Goal: Task Accomplishment & Management: Manage account settings

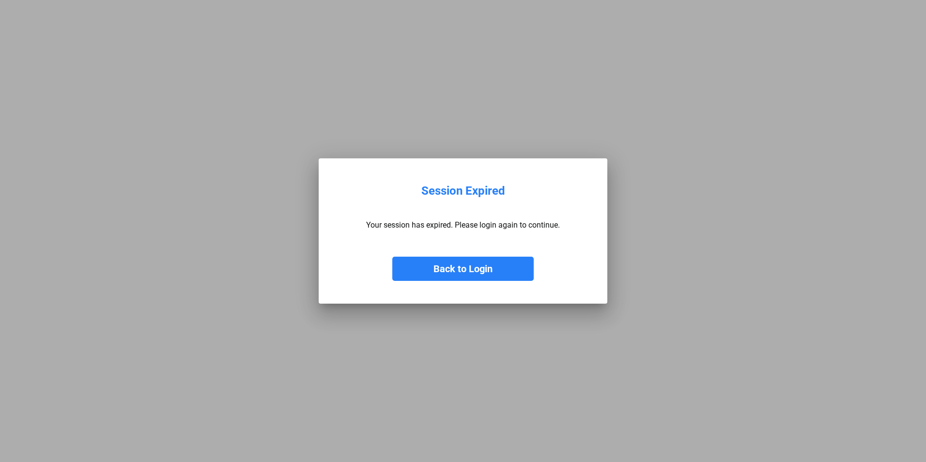
click at [479, 273] on button "Back to Login" at bounding box center [462, 269] width 141 height 24
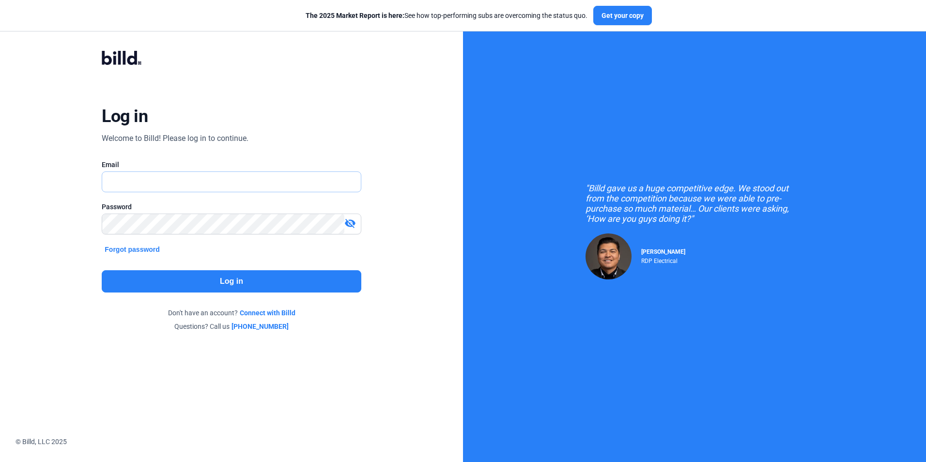
type input "[PERSON_NAME][EMAIL_ADDRESS][DOMAIN_NAME]"
click at [203, 292] on button "Log in" at bounding box center [231, 281] width 259 height 22
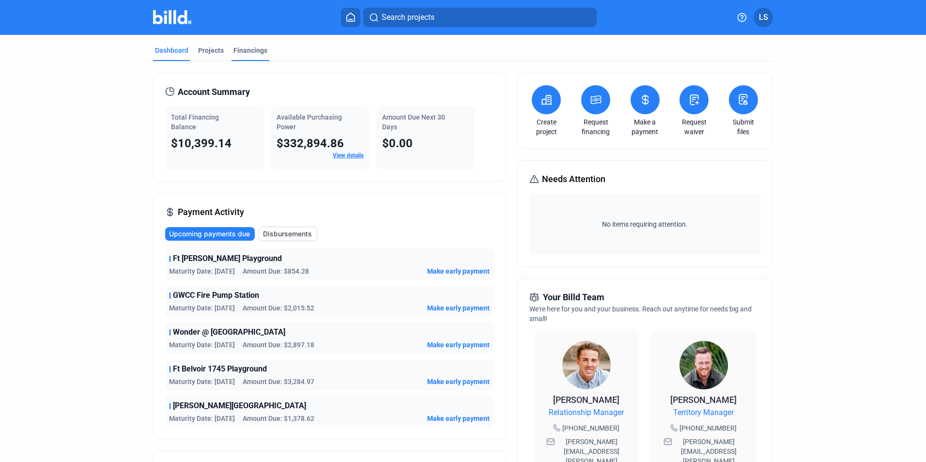
click at [243, 53] on div "Financings" at bounding box center [250, 51] width 34 height 10
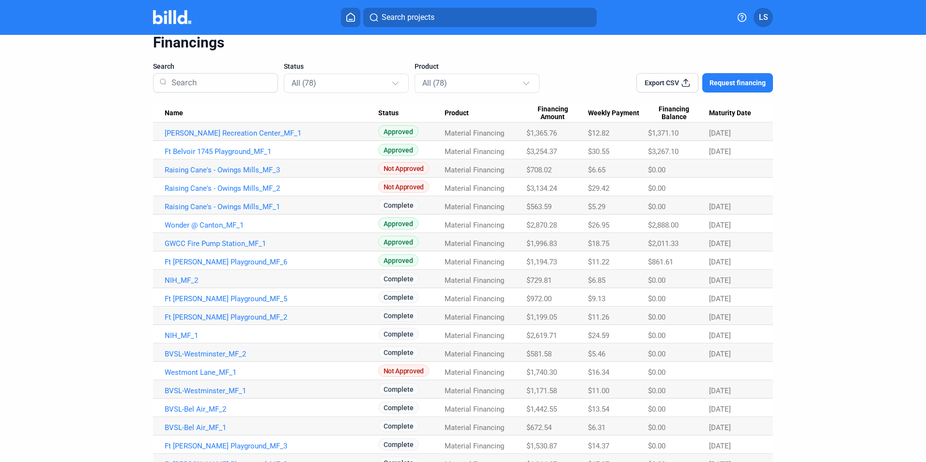
scroll to position [97, 0]
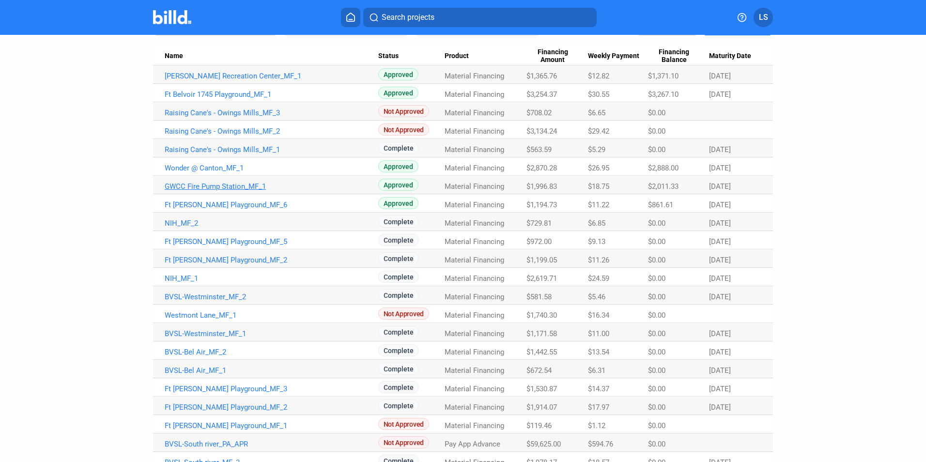
click at [208, 186] on link "GWCC Fire Pump Station_MF_1" at bounding box center [272, 186] width 214 height 9
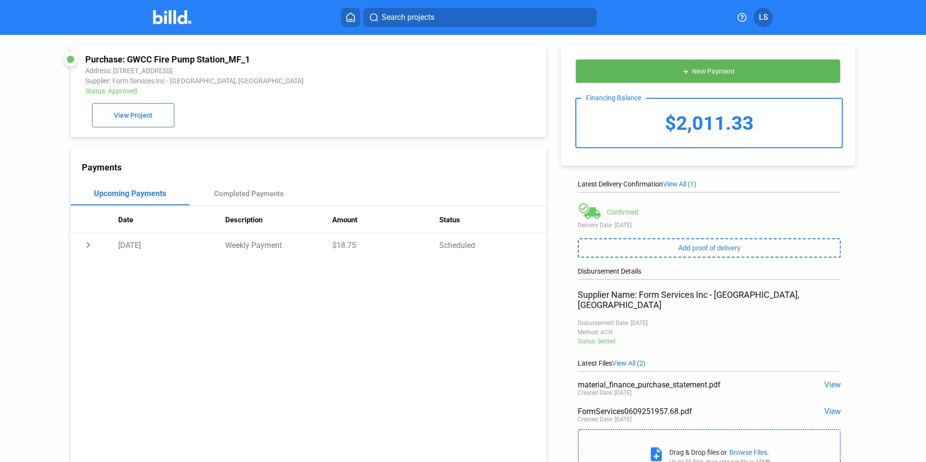
click at [701, 72] on span "New Payment" at bounding box center [713, 72] width 43 height 8
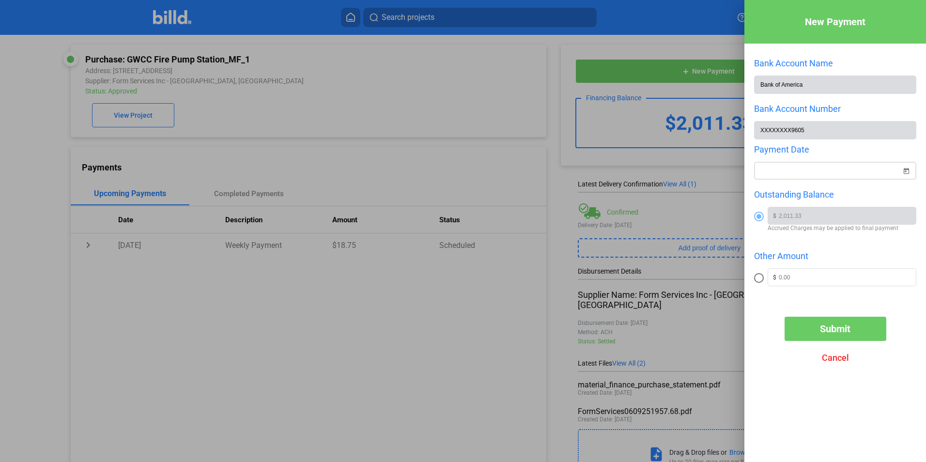
click at [908, 172] on span "Open calendar" at bounding box center [906, 165] width 23 height 23
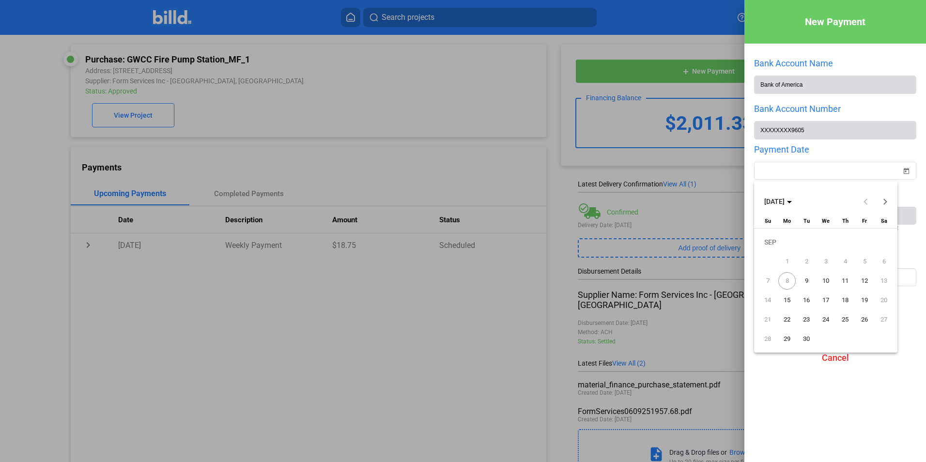
click at [805, 279] on span "9" at bounding box center [806, 280] width 17 height 17
type input "[DATE]"
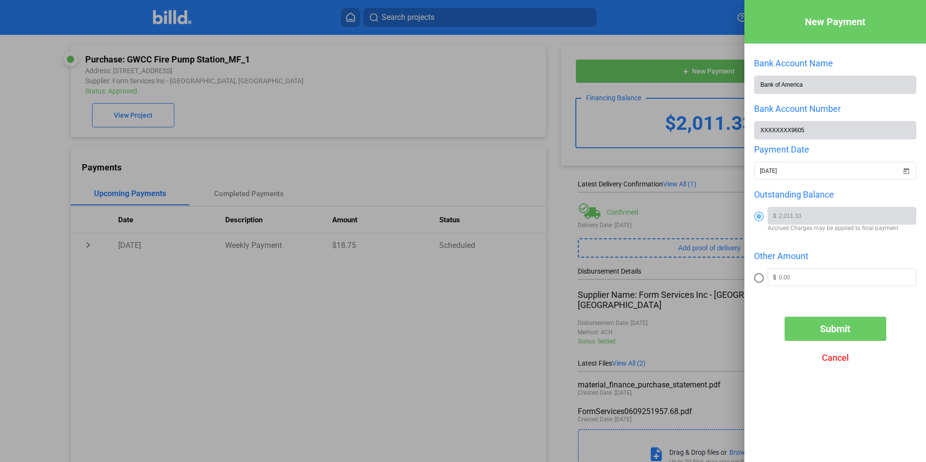
click at [830, 330] on span "Submit" at bounding box center [835, 329] width 31 height 12
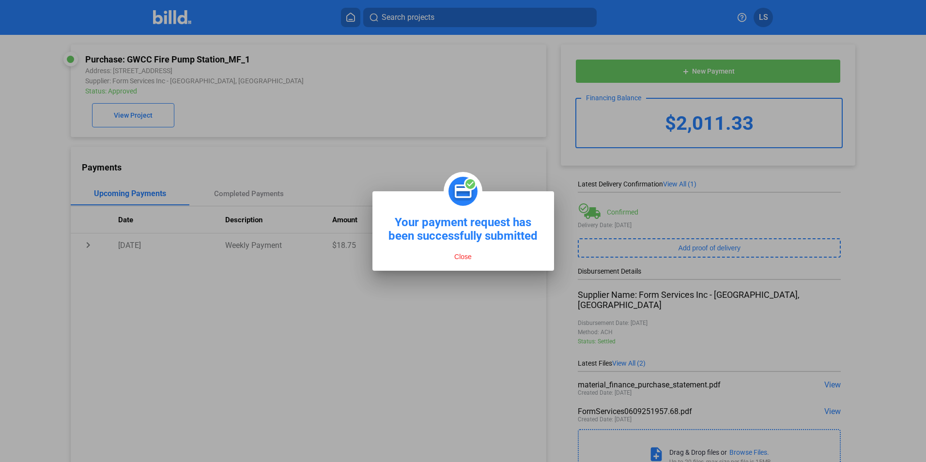
click at [462, 257] on button "Close" at bounding box center [462, 256] width 23 height 9
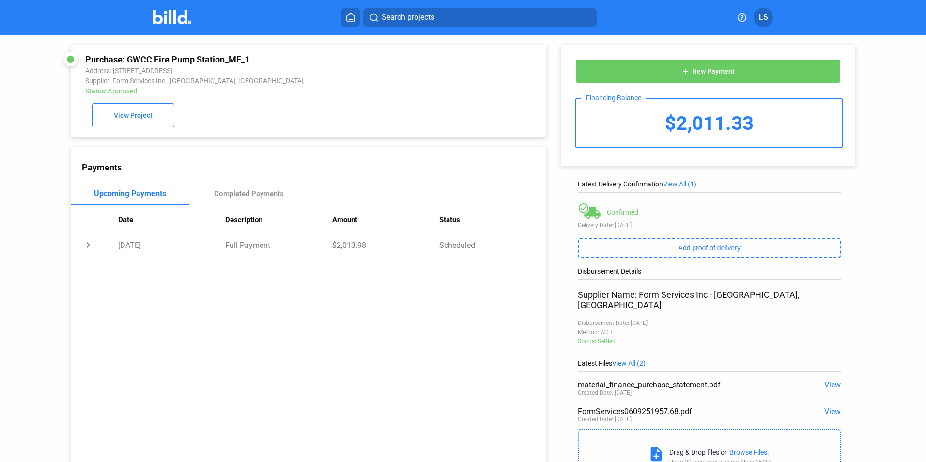
click at [349, 17] on icon at bounding box center [351, 17] width 10 height 9
